Goal: Task Accomplishment & Management: Use online tool/utility

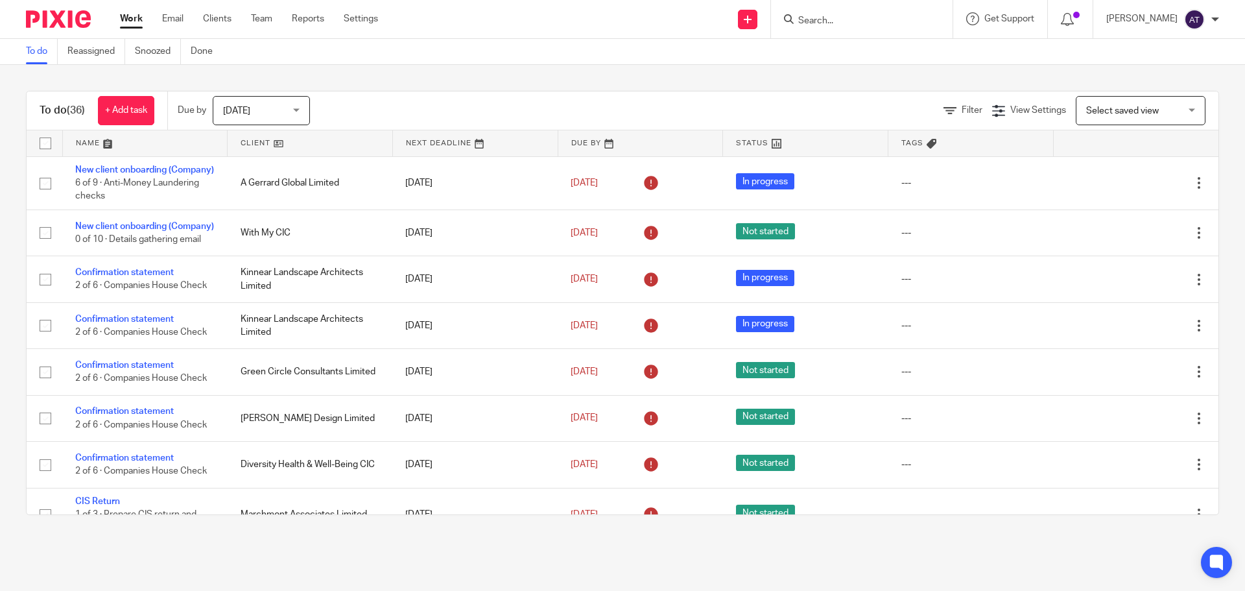
click at [802, 25] on input "Search" at bounding box center [855, 22] width 117 height 12
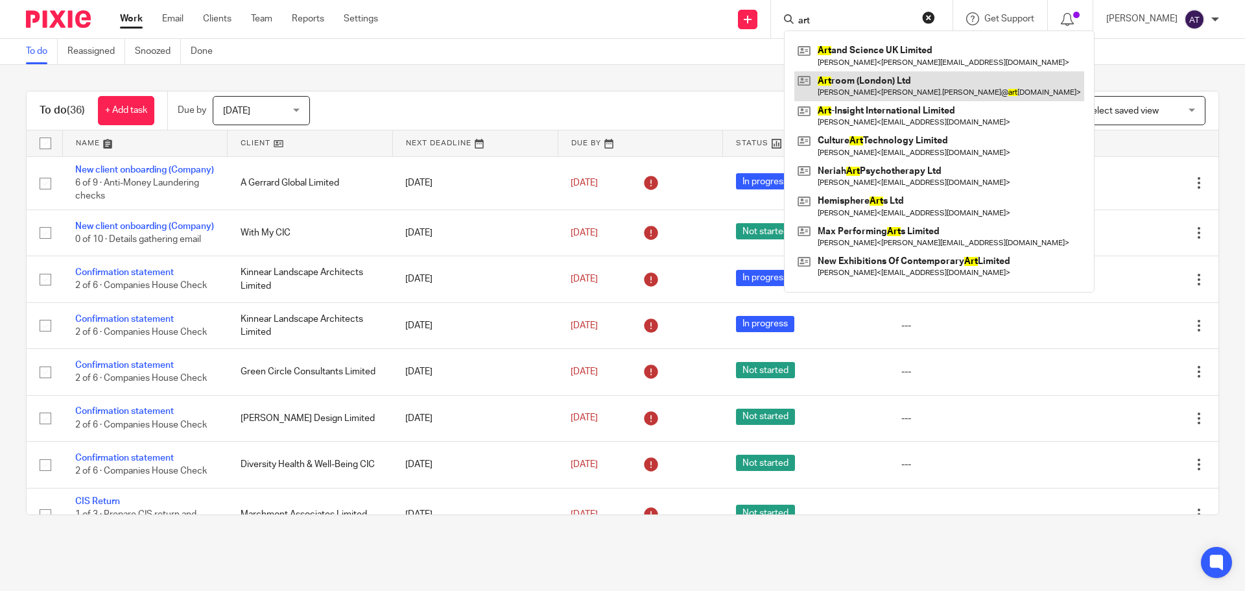
type input "art"
click at [848, 98] on link at bounding box center [940, 86] width 290 height 30
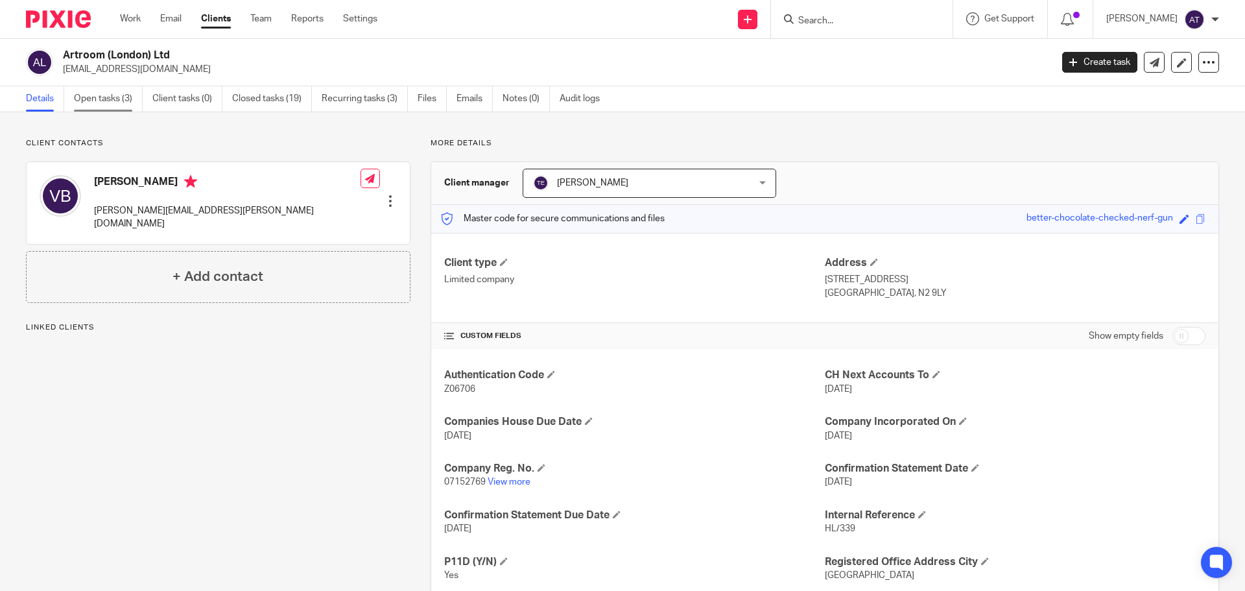
click at [108, 98] on link "Open tasks (3)" at bounding box center [108, 98] width 69 height 25
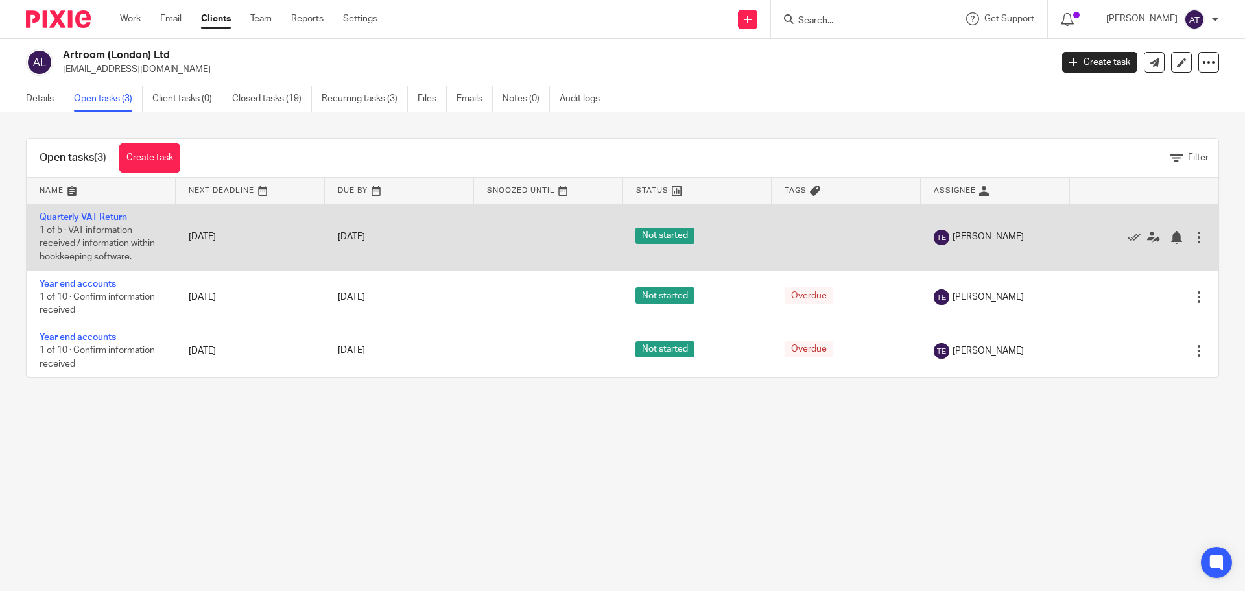
click at [88, 215] on link "Quarterly VAT Return" at bounding box center [84, 217] width 88 height 9
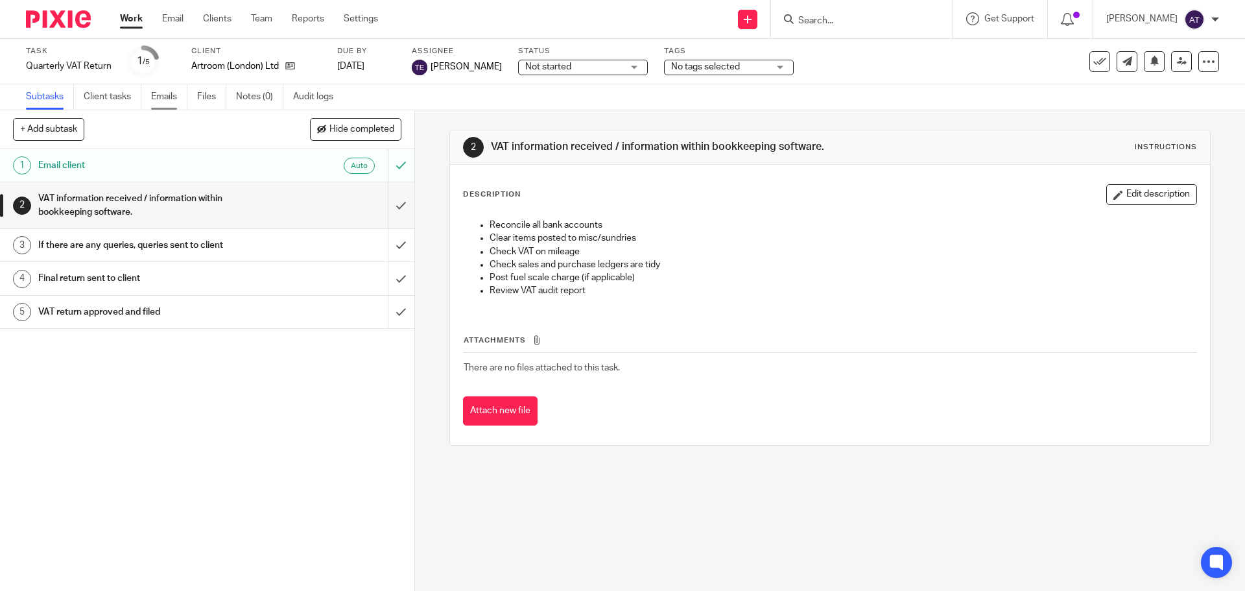
click at [160, 101] on link "Emails" at bounding box center [169, 96] width 36 height 25
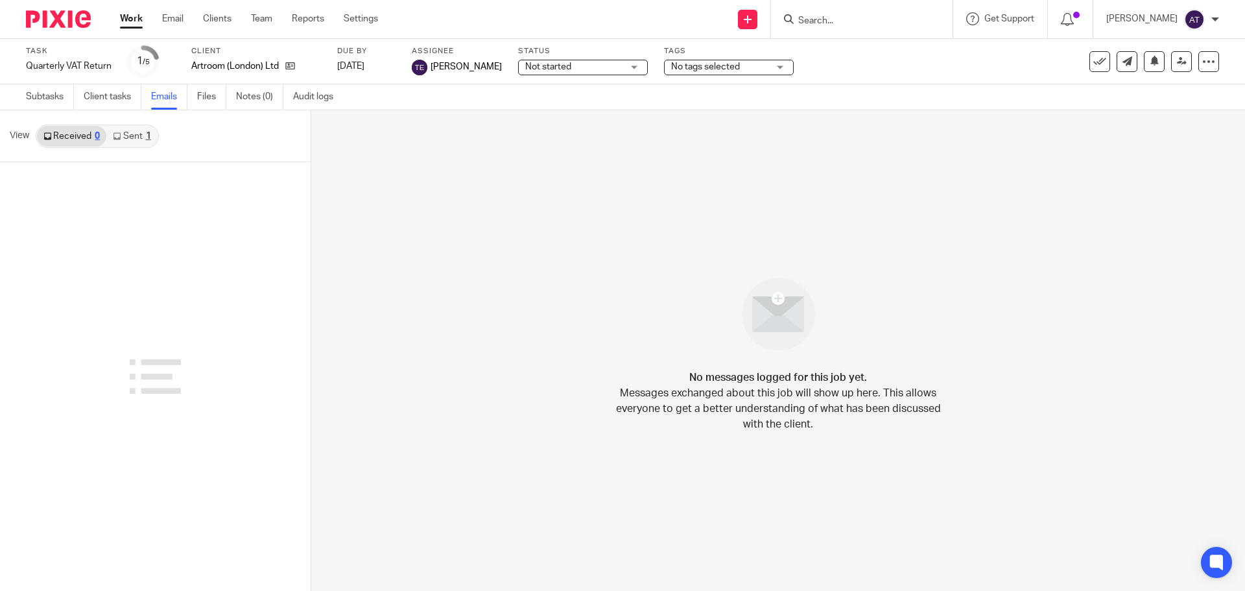
click at [137, 139] on link "Sent 1" at bounding box center [131, 136] width 51 height 21
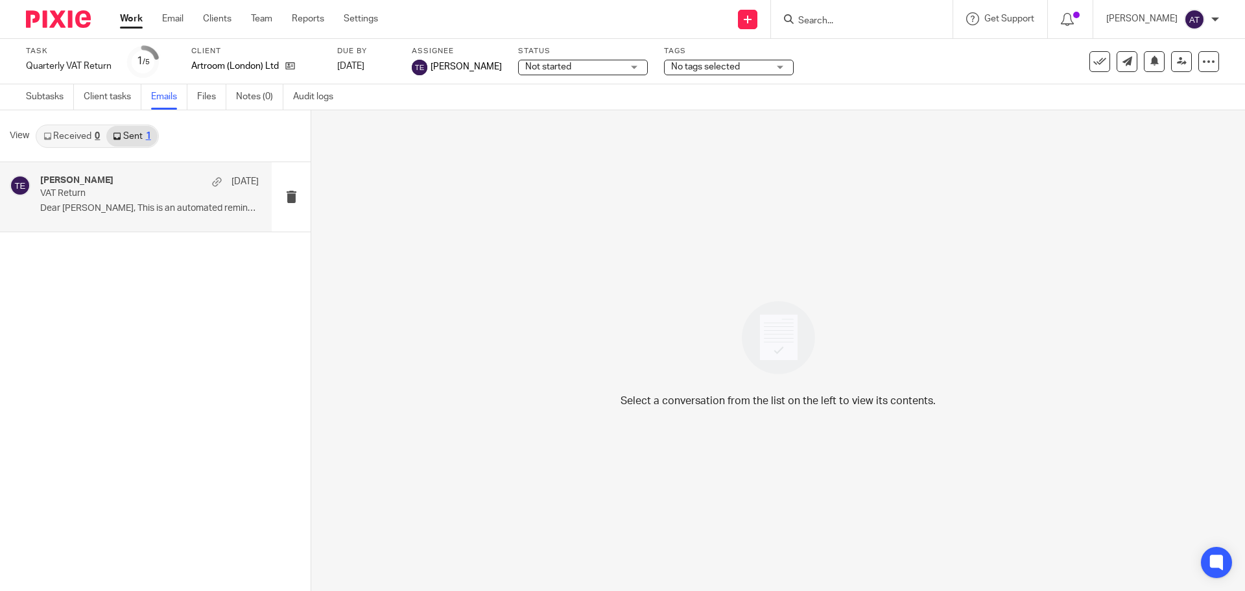
click at [112, 185] on div "[PERSON_NAME] [DATE]" at bounding box center [149, 181] width 219 height 13
